Goal: Task Accomplishment & Management: Manage account settings

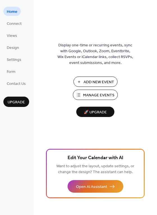
click at [65, 95] on div "Display one-time or recurring events, sync with Google, Outlook, Zoom, Eventbri…" at bounding box center [95, 116] width 123 height 197
click at [97, 95] on span "Manage Events" at bounding box center [98, 96] width 31 height 6
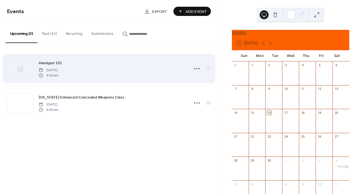
click at [58, 68] on span "[DATE]" at bounding box center [49, 70] width 20 height 5
click at [58, 64] on span "Handgun 101" at bounding box center [51, 63] width 24 height 6
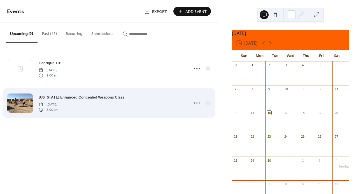
click at [84, 97] on span "[US_STATE] Enhanced Concealed Weapons Class" at bounding box center [82, 98] width 86 height 6
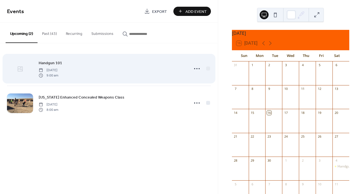
click at [23, 69] on div at bounding box center [20, 69] width 26 height 20
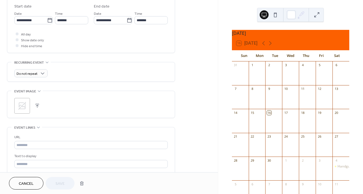
scroll to position [186, 0]
click at [24, 106] on icon at bounding box center [22, 105] width 9 height 9
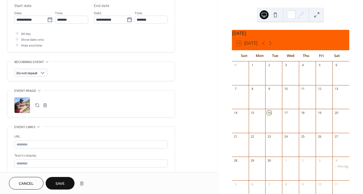
click at [67, 183] on button "Save" at bounding box center [60, 183] width 29 height 13
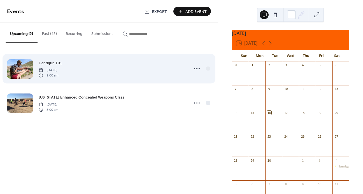
click at [64, 65] on div "Handgun 101 [DATE] 9:00 am" at bounding box center [112, 69] width 147 height 18
click at [58, 71] on span "[DATE]" at bounding box center [49, 70] width 20 height 5
click at [194, 69] on circle at bounding box center [194, 68] width 1 height 1
click at [114, 71] on div "Handgun 101 [DATE] 9:00 am" at bounding box center [112, 69] width 147 height 18
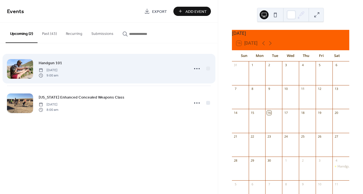
click at [114, 71] on div "Handgun 101 [DATE] 9:00 am" at bounding box center [112, 69] width 147 height 18
click at [54, 64] on span "Handgun 101" at bounding box center [51, 63] width 24 height 6
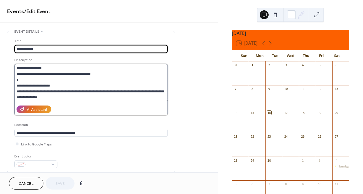
click at [25, 64] on textarea "**********" at bounding box center [90, 82] width 153 height 37
